Goal: Use online tool/utility: Utilize a website feature to perform a specific function

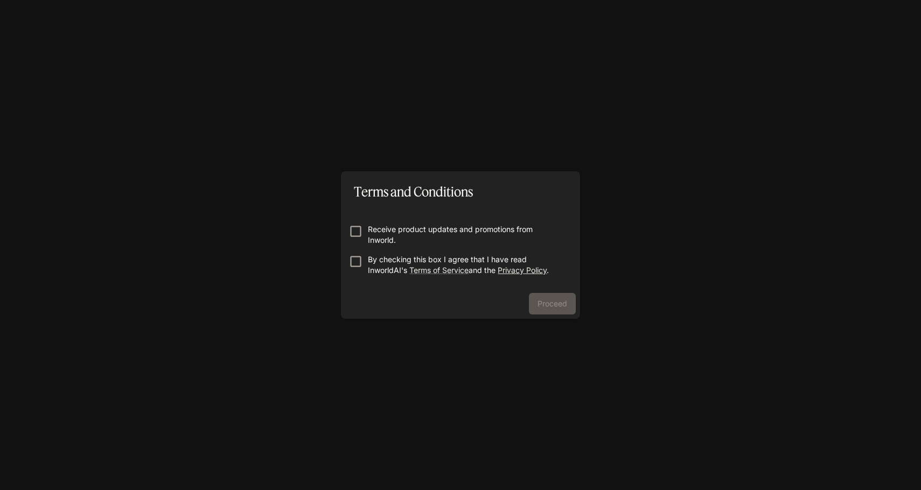
click at [534, 267] on link "Privacy Policy" at bounding box center [522, 270] width 49 height 9
click at [439, 257] on p "By checking this box I agree that I have read InworldAI's Terms of Service and …" at bounding box center [465, 265] width 194 height 22
click at [560, 310] on button "Proceed" at bounding box center [552, 304] width 47 height 22
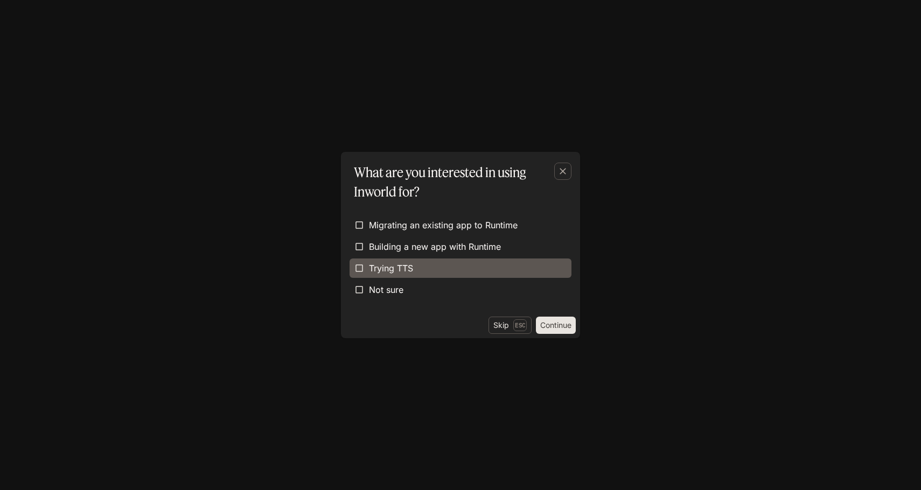
click at [545, 277] on label "Trying TTS" at bounding box center [461, 268] width 222 height 19
click at [557, 320] on button "Continue" at bounding box center [556, 325] width 40 height 17
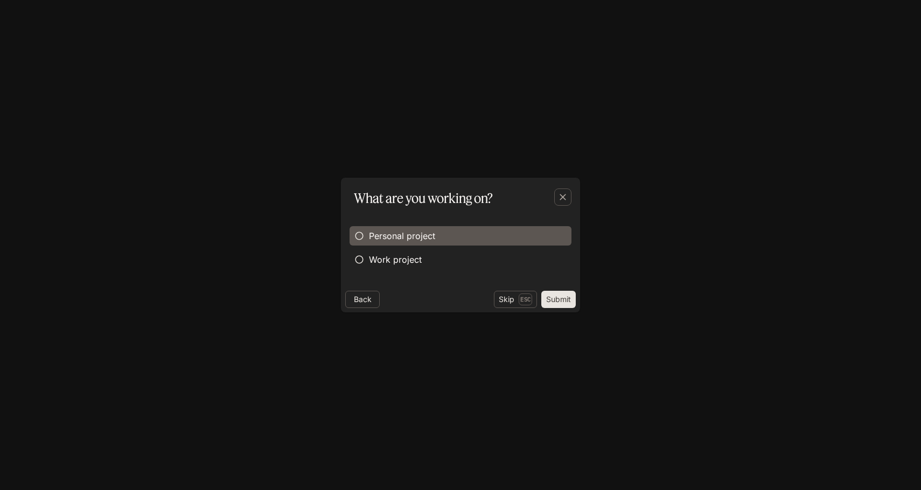
click at [478, 240] on label "Personal project" at bounding box center [461, 235] width 222 height 19
click at [555, 296] on button "Submit" at bounding box center [558, 299] width 34 height 17
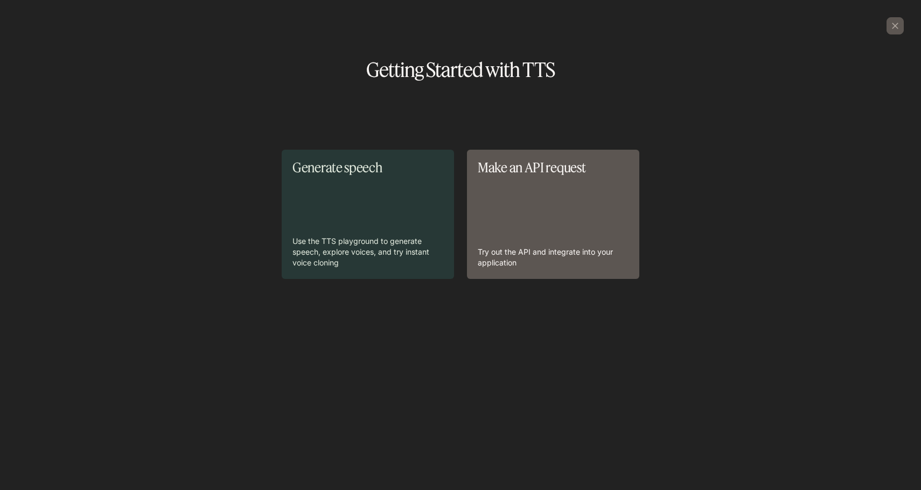
click at [359, 286] on div "Generate speech Use the TTS playground to generate speech, explore voices, and …" at bounding box center [461, 245] width 904 height 294
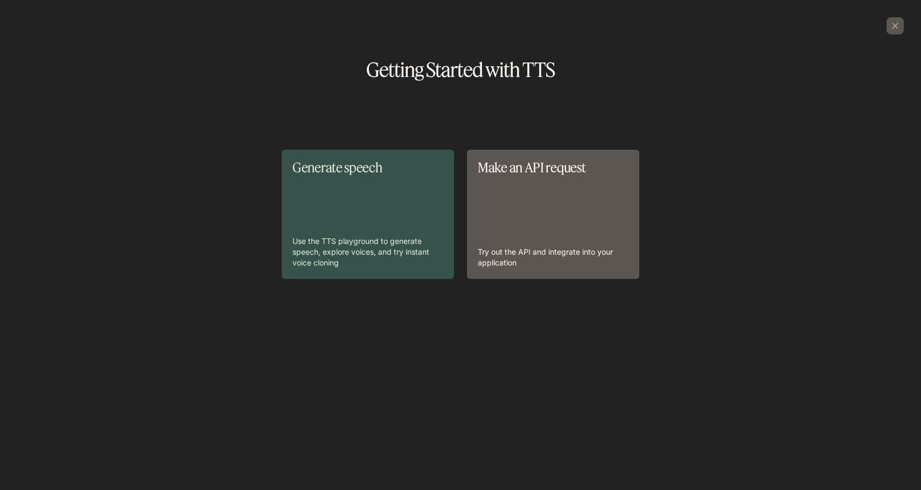
click at [373, 243] on p "Use the TTS playground to generate speech, explore voices, and try instant voic…" at bounding box center [368, 252] width 151 height 32
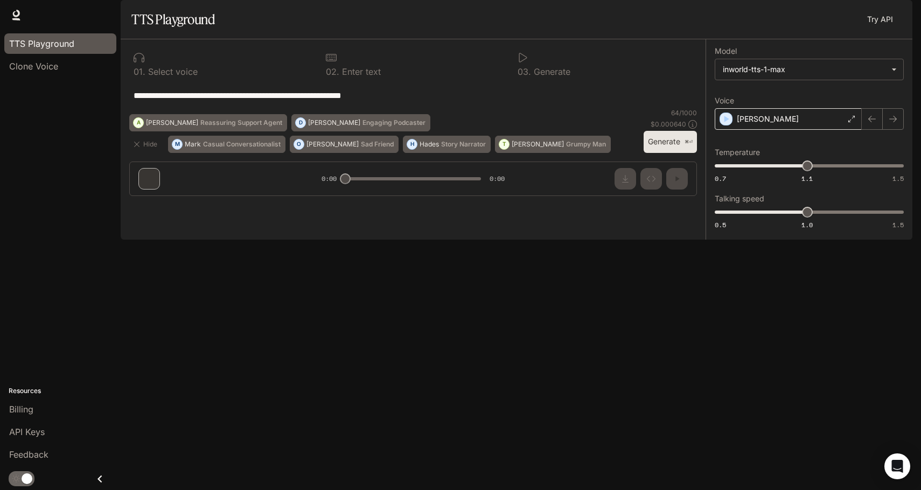
click at [768, 130] on div "[PERSON_NAME]" at bounding box center [788, 119] width 147 height 22
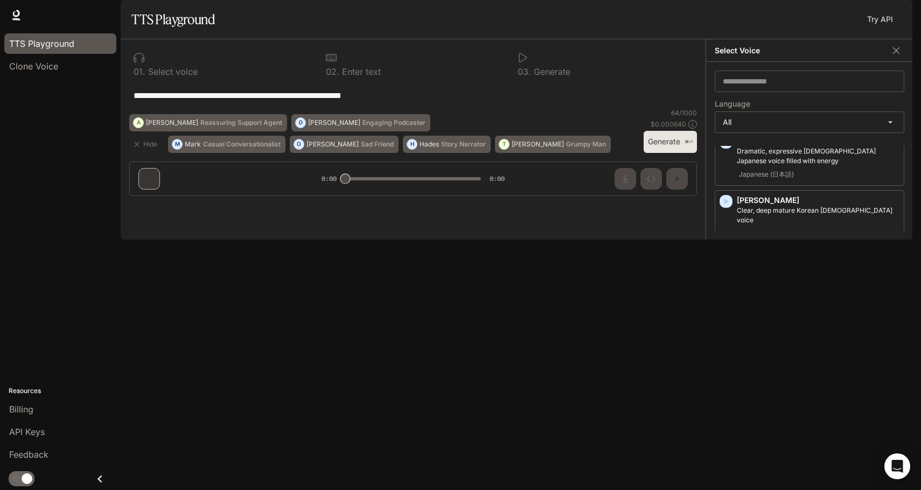
scroll to position [2449, 0]
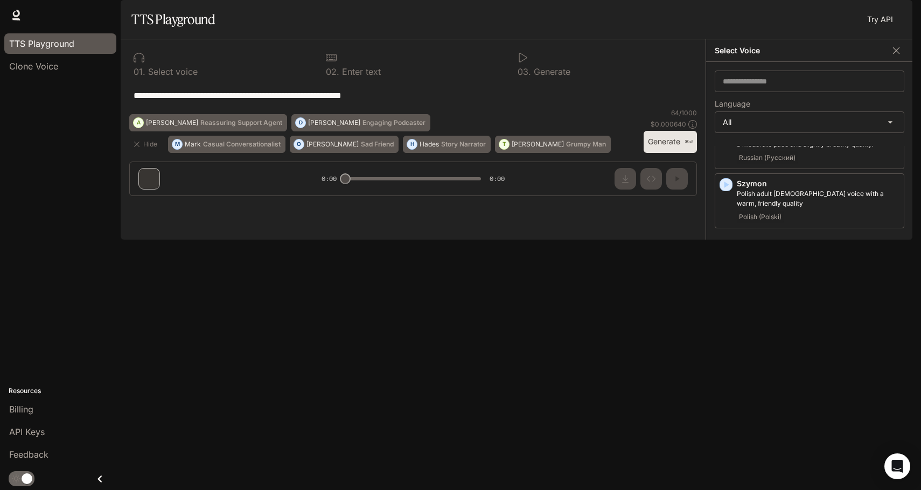
scroll to position [2397, 0]
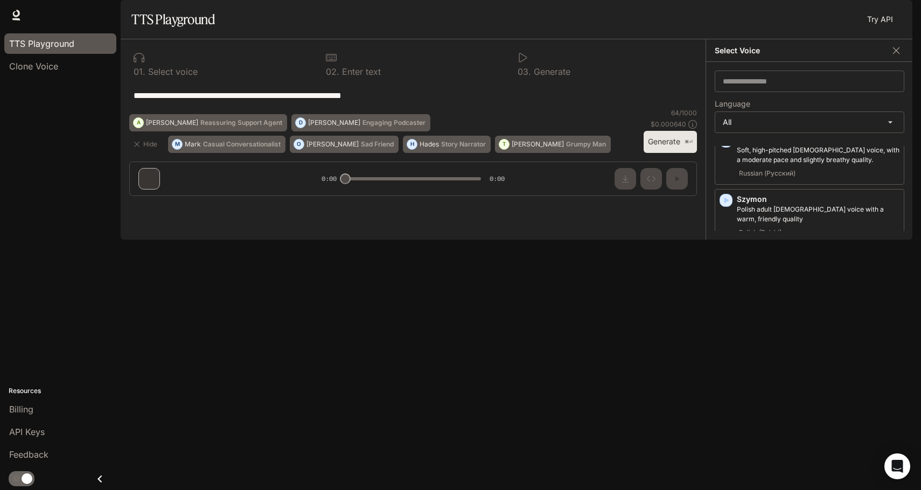
click at [728, 490] on icon "button" at bounding box center [726, 496] width 11 height 11
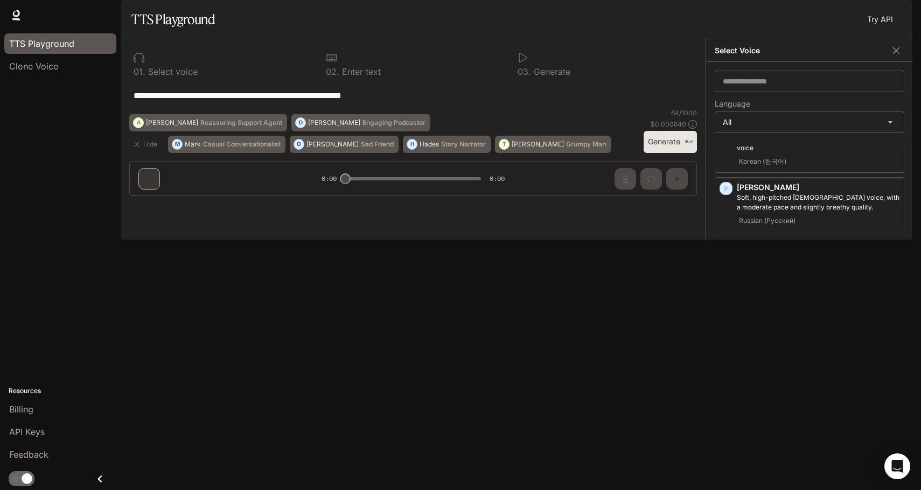
scroll to position [2348, 0]
click at [726, 483] on icon "button" at bounding box center [727, 486] width 5 height 6
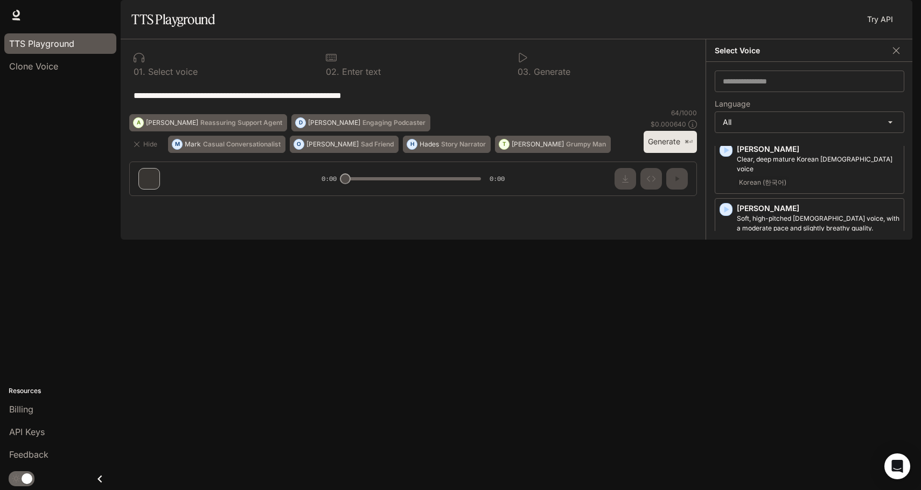
click at [726, 443] on icon "button" at bounding box center [727, 446] width 5 height 6
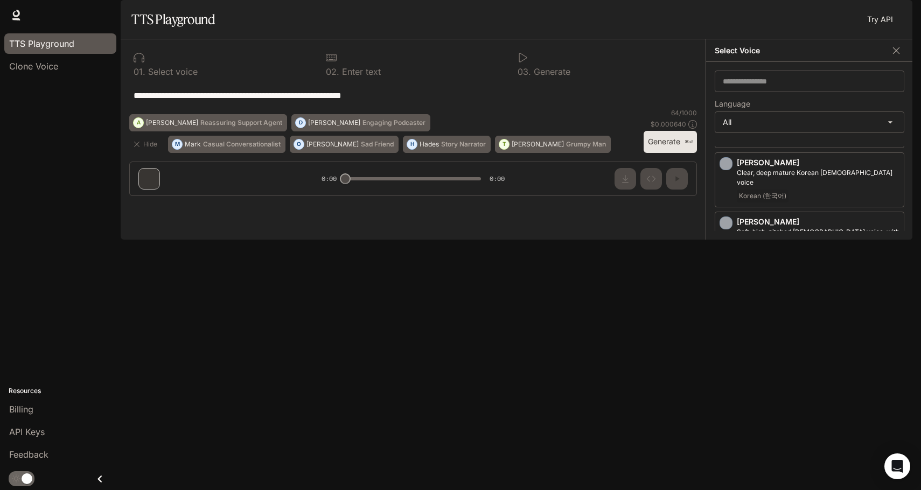
scroll to position [2299, 0]
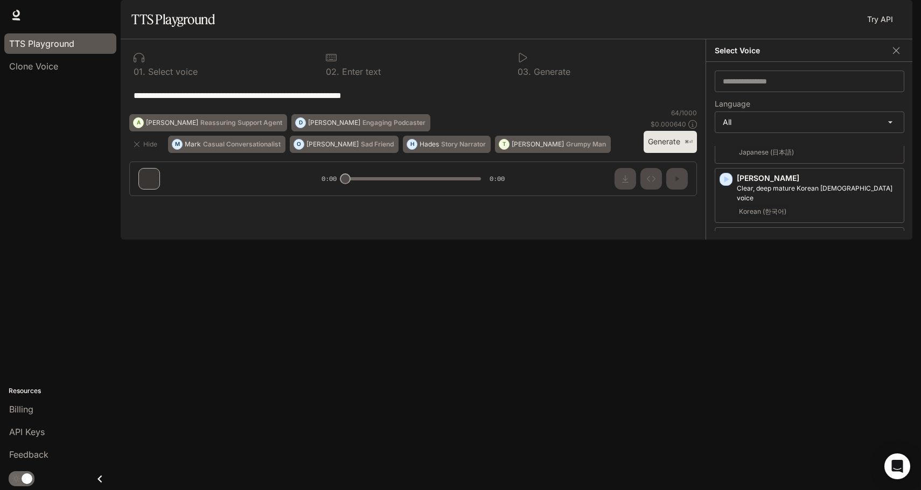
click at [726, 413] on icon "button" at bounding box center [727, 416] width 5 height 6
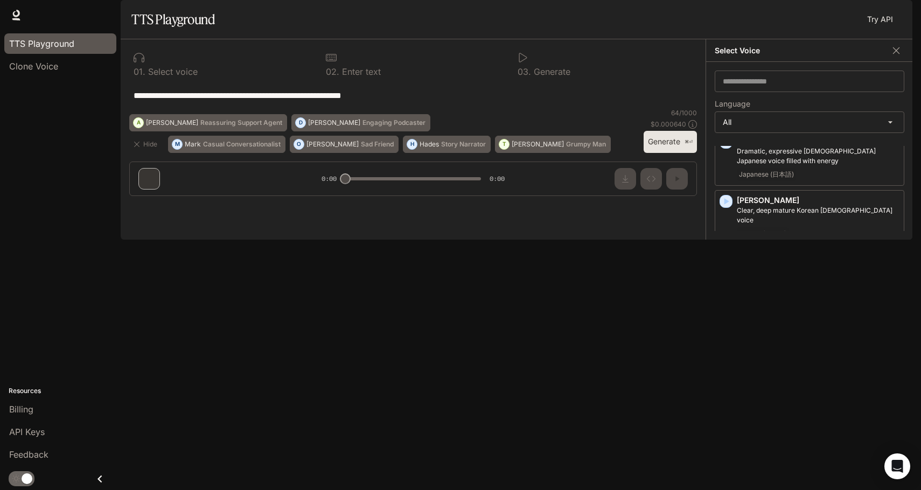
scroll to position [2265, 0]
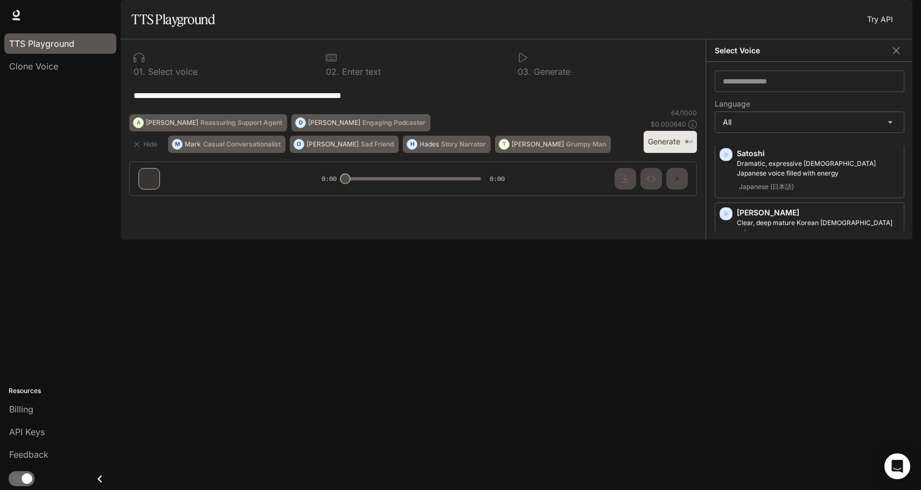
click at [726, 388] on icon "button" at bounding box center [727, 391] width 5 height 6
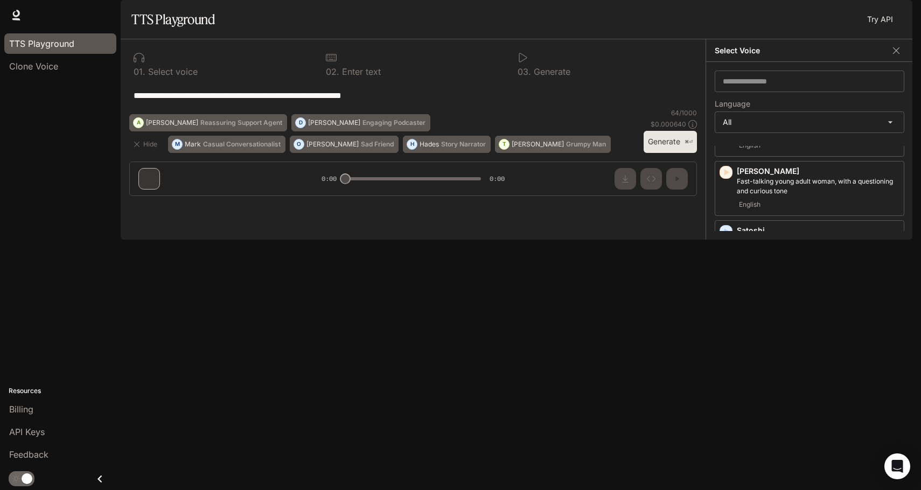
scroll to position [2187, 0]
click at [727, 348] on icon "button" at bounding box center [727, 351] width 5 height 6
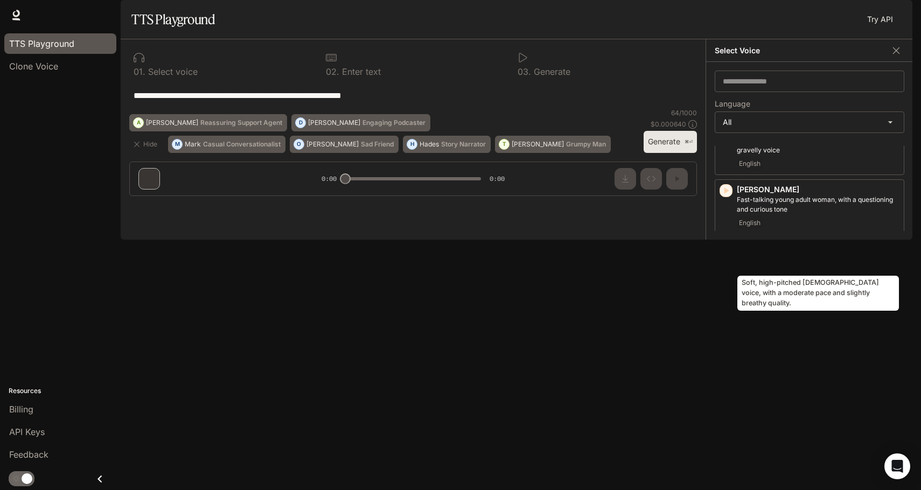
scroll to position [2153, 0]
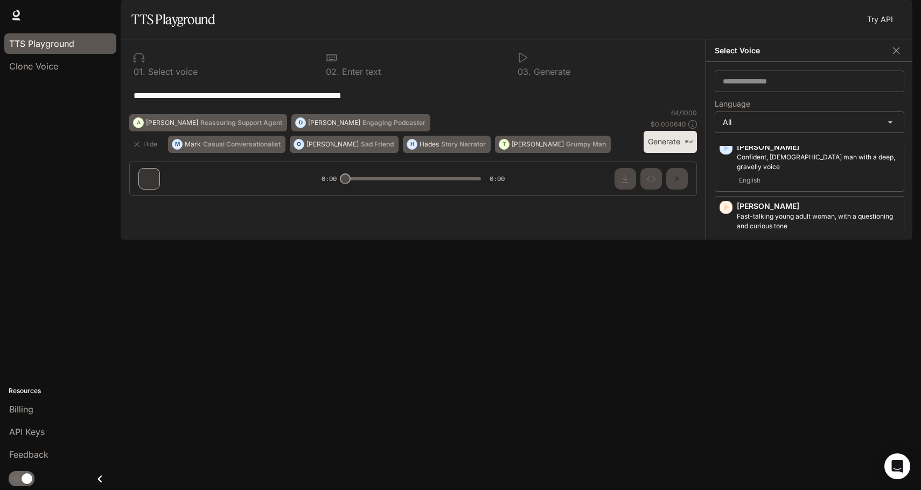
click at [727, 321] on icon "button" at bounding box center [726, 326] width 11 height 11
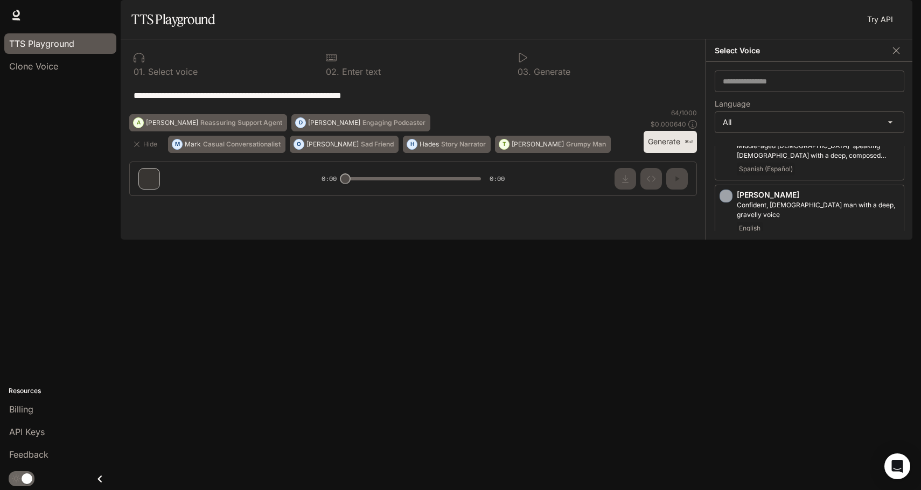
scroll to position [2104, 0]
click at [729, 310] on icon "button" at bounding box center [726, 315] width 11 height 11
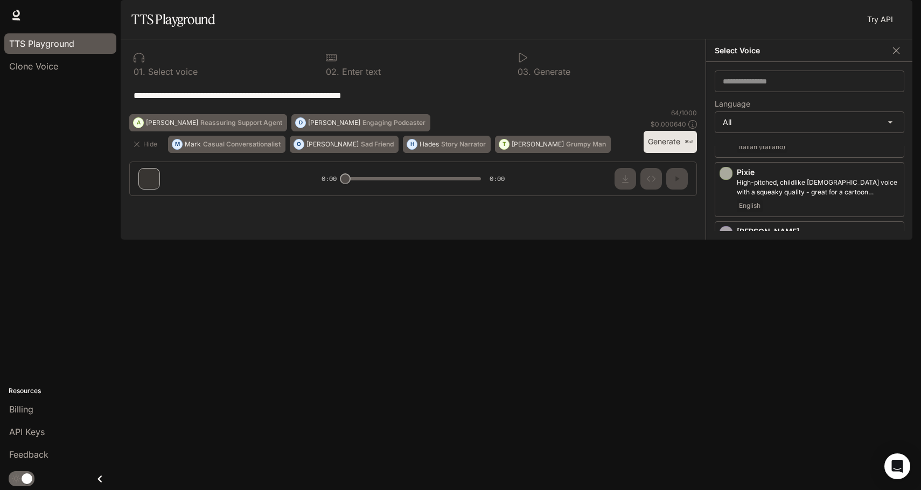
scroll to position [2002, 0]
click at [731, 353] on icon "button" at bounding box center [726, 358] width 11 height 11
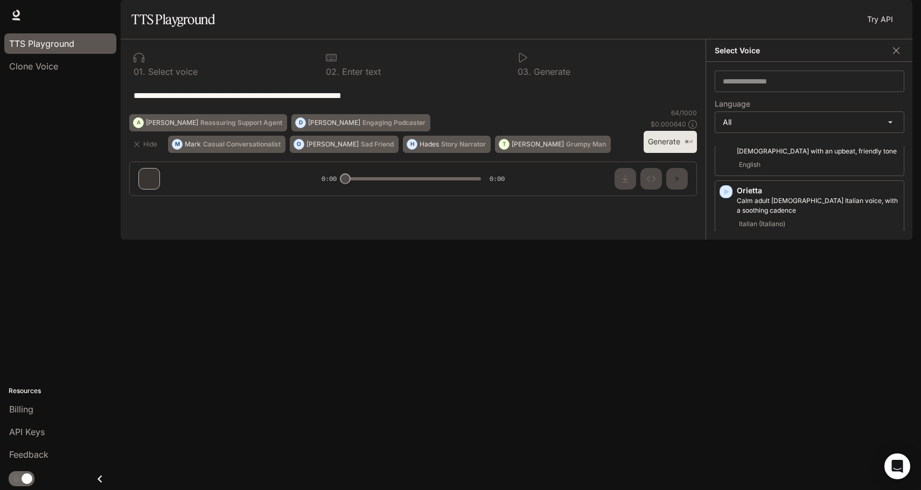
click at [726, 366] on icon "button" at bounding box center [727, 369] width 5 height 6
click at [724, 365] on icon "button" at bounding box center [726, 370] width 11 height 11
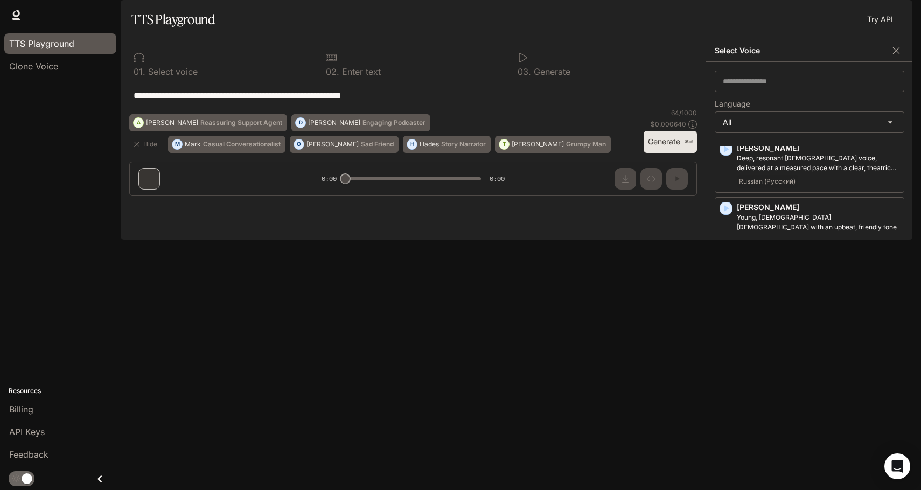
click at [722, 321] on icon "button" at bounding box center [726, 326] width 11 height 11
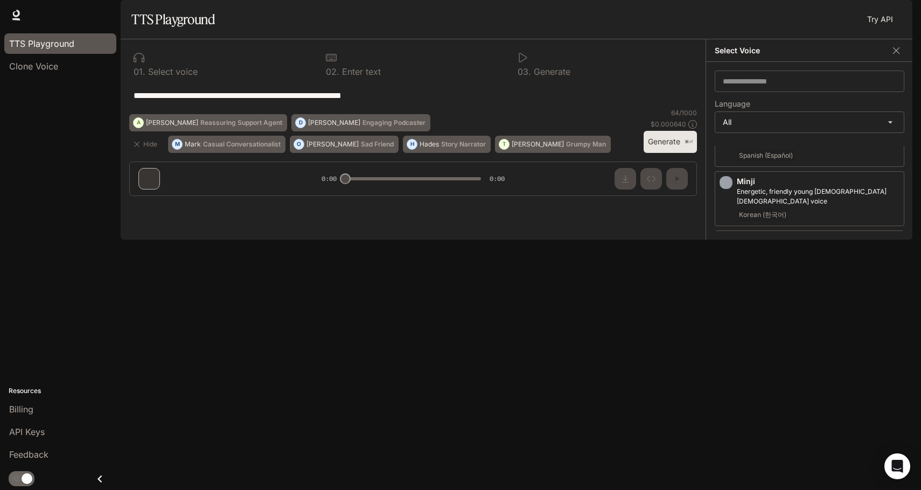
scroll to position [1752, 0]
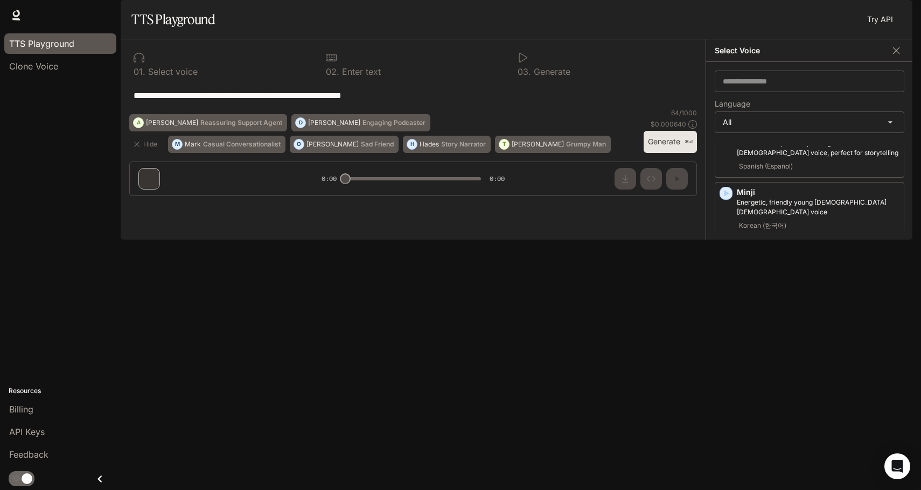
click at [726, 368] on icon "button" at bounding box center [727, 371] width 5 height 6
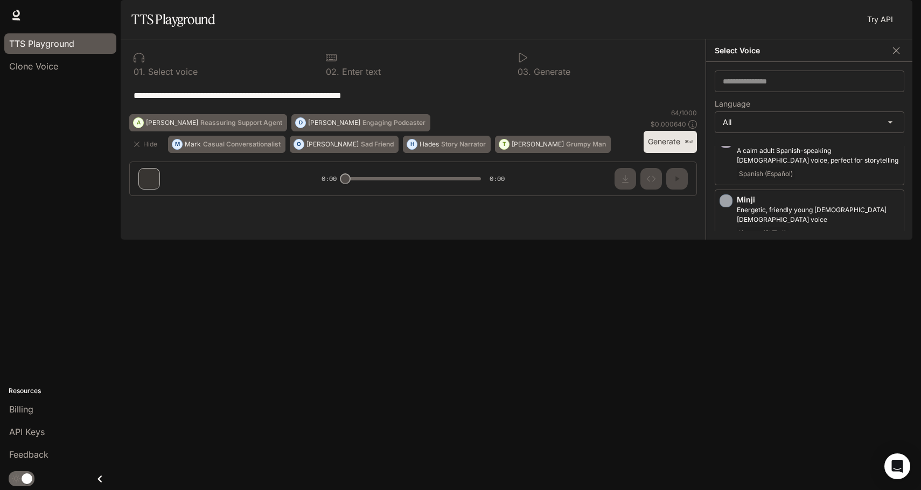
scroll to position [1741, 0]
click at [726, 321] on icon "button" at bounding box center [727, 324] width 5 height 6
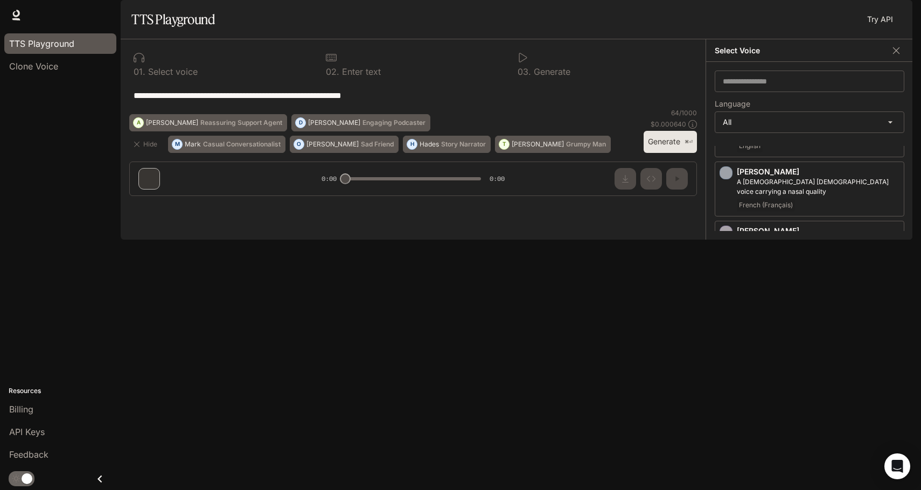
scroll to position [1653, 0]
click at [733, 341] on div "[PERSON_NAME], resonant [DEMOGRAPHIC_DATA] voice, delivered at a measured pace …" at bounding box center [810, 368] width 190 height 55
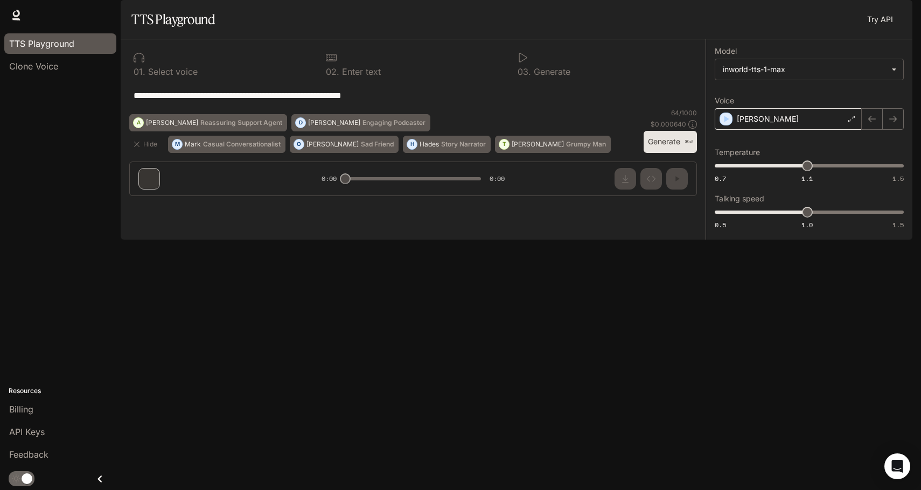
click at [778, 130] on div "[PERSON_NAME]" at bounding box center [788, 119] width 147 height 22
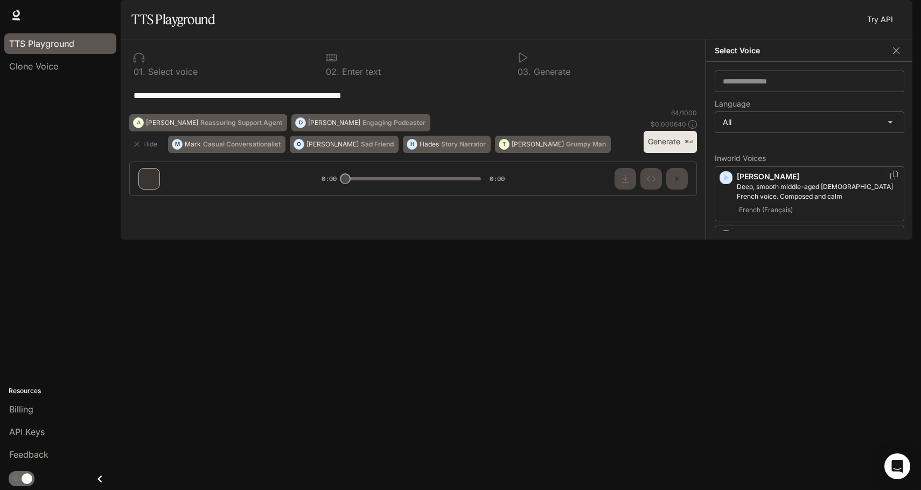
click at [725, 181] on icon "button" at bounding box center [727, 178] width 5 height 6
click at [728, 240] on icon "button" at bounding box center [727, 237] width 5 height 6
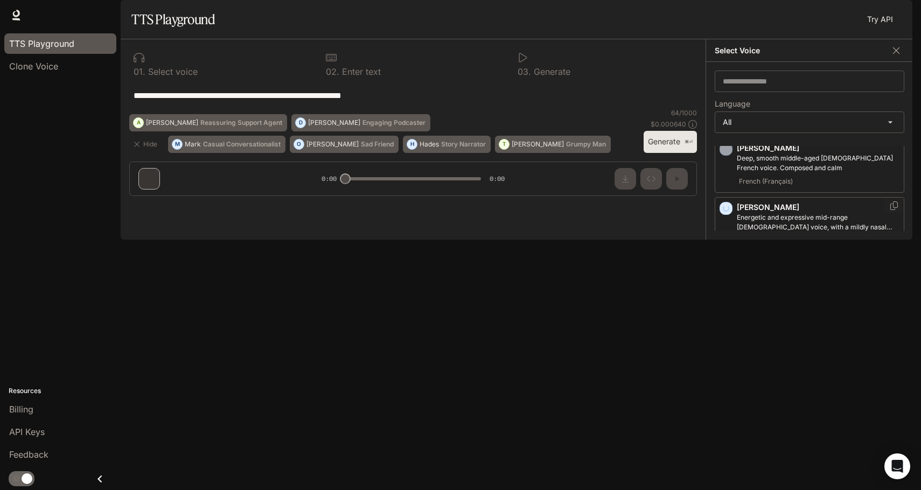
scroll to position [30, 0]
click at [726, 270] on icon "button" at bounding box center [727, 266] width 5 height 6
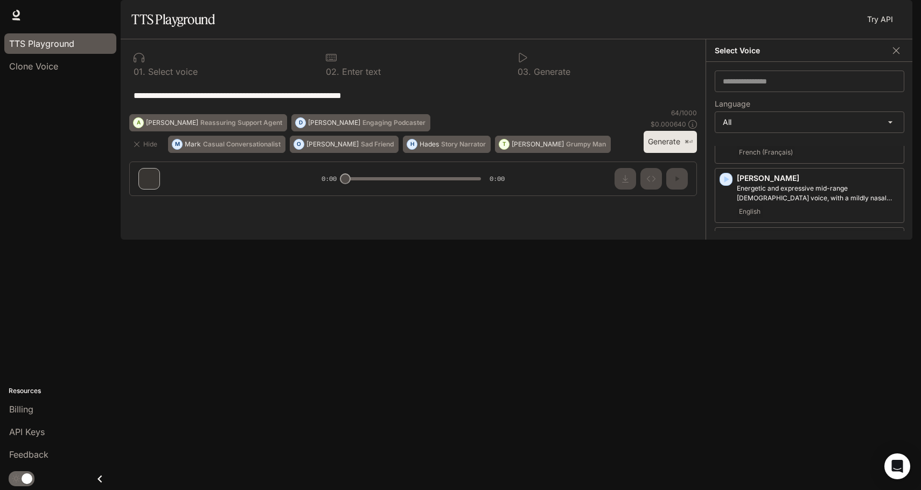
scroll to position [74, 0]
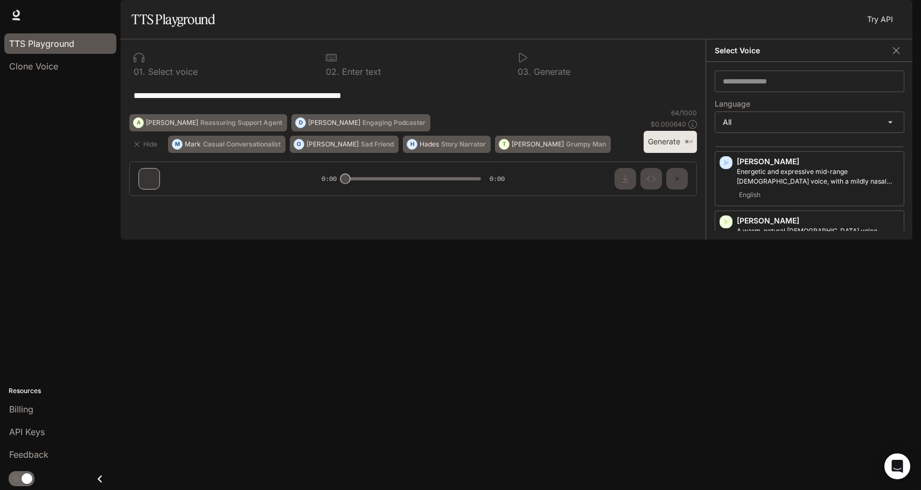
click at [726, 277] on icon "button" at bounding box center [726, 271] width 11 height 11
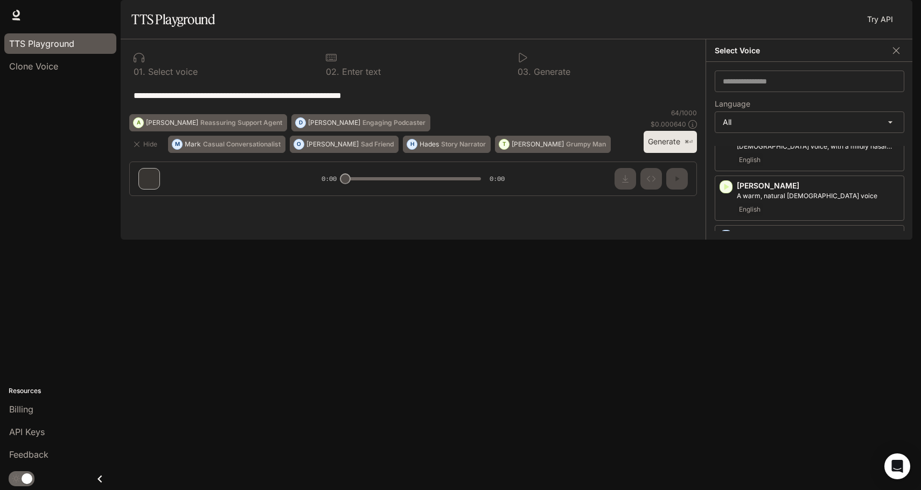
click at [726, 299] on icon "button" at bounding box center [727, 296] width 5 height 6
